Goal: Task Accomplishment & Management: Manage account settings

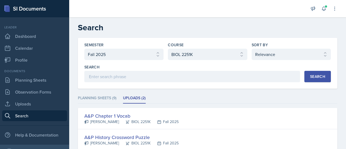
select select "986fdc3e-2246-4ffd-9cb8-78666de4ebed"
select select "0962fe08-ee06-47f9-81f7-2fff629c3db1"
select select "1"
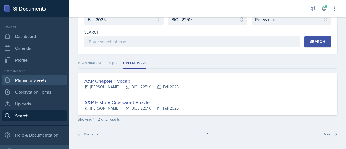
click at [37, 82] on link "Planning Sheets" at bounding box center [34, 80] width 65 height 11
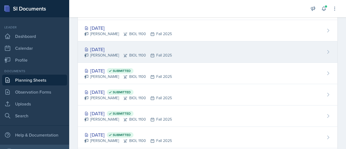
click at [101, 49] on div "[DATE]" at bounding box center [128, 49] width 88 height 7
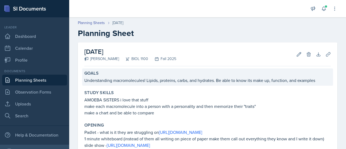
click at [159, 79] on p "Understanding macromolecules! Lipids, proteins, carbs, and hydrates. Be able to…" at bounding box center [207, 80] width 246 height 6
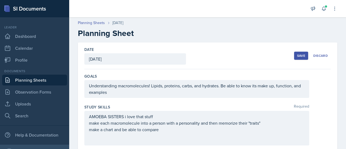
click at [134, 96] on div "Understanding macromolecules! Lipids, proteins, carbs, and hydrates. Be able to…" at bounding box center [196, 89] width 225 height 18
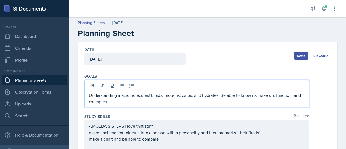
click at [122, 102] on p "Understanding macromolecules! Lipids, proteins, carbs, and hydrates. Be able to…" at bounding box center [197, 98] width 216 height 13
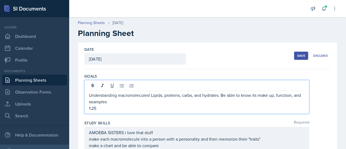
click at [209, 47] on div "Date [DATE] [DATE] 31 1 2 3 4 5 6 7 8 9 10 11 12 13 14 15 16 17 18 19 20 21 22 …" at bounding box center [207, 55] width 246 height 27
click at [116, 99] on div "Understanding macromolecules! Lipids, proteins, carbs, and hydrates. Be able to…" at bounding box center [197, 101] width 216 height 19
click at [202, 34] on h2 "Planning Sheet" at bounding box center [207, 33] width 259 height 10
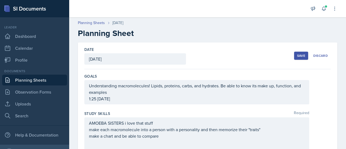
click at [294, 55] on button "Save" at bounding box center [301, 56] width 14 height 8
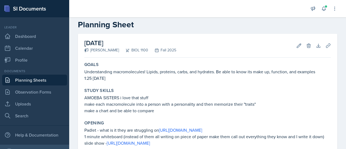
scroll to position [8, 0]
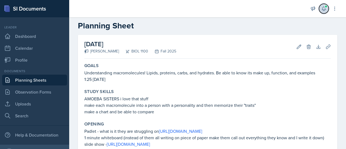
click at [323, 9] on icon at bounding box center [323, 8] width 5 height 5
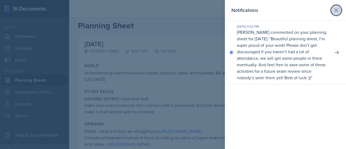
click at [336, 9] on icon at bounding box center [336, 10] width 6 height 6
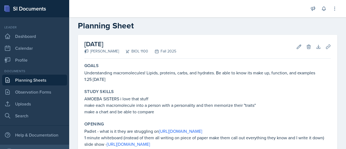
click at [53, 80] on link "Planning Sheets" at bounding box center [34, 80] width 65 height 11
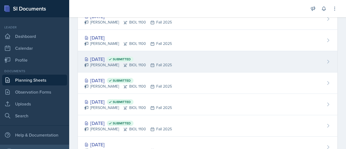
scroll to position [46, 0]
click at [314, 69] on div "[DATE] Submitted [PERSON_NAME] BIOL 1100 Fall 2025" at bounding box center [207, 61] width 259 height 21
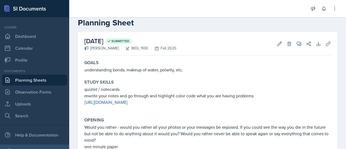
scroll to position [11, 0]
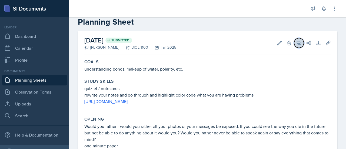
click at [296, 43] on icon at bounding box center [298, 42] width 5 height 5
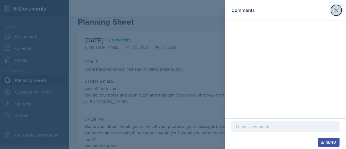
click at [336, 10] on icon at bounding box center [336, 10] width 3 height 3
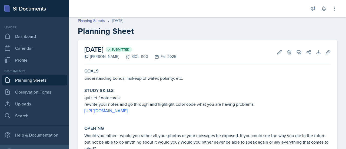
scroll to position [0, 0]
